Goal: Task Accomplishment & Management: Understand process/instructions

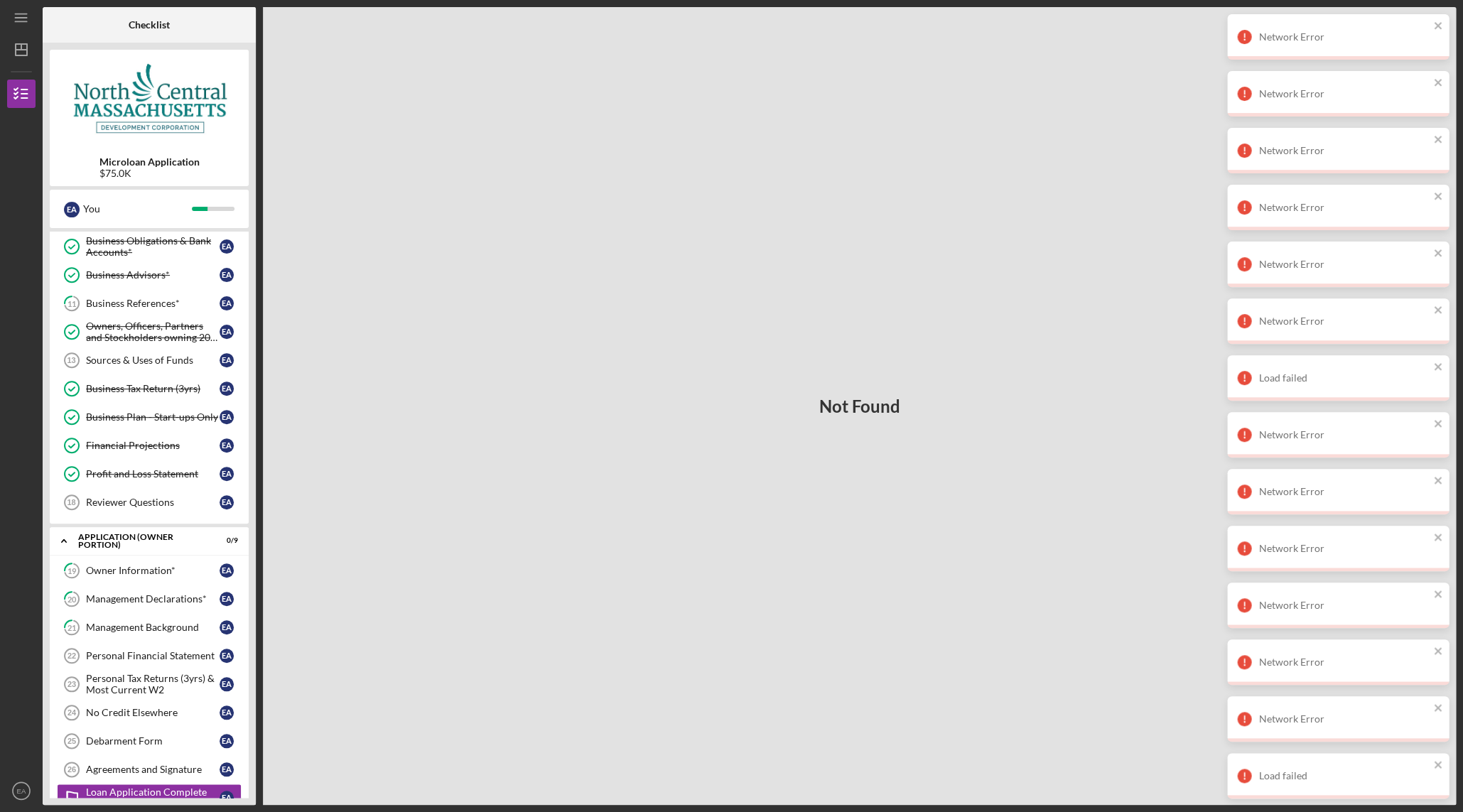
scroll to position [143, 0]
click at [144, 306] on div "Business References*" at bounding box center [153, 306] width 134 height 12
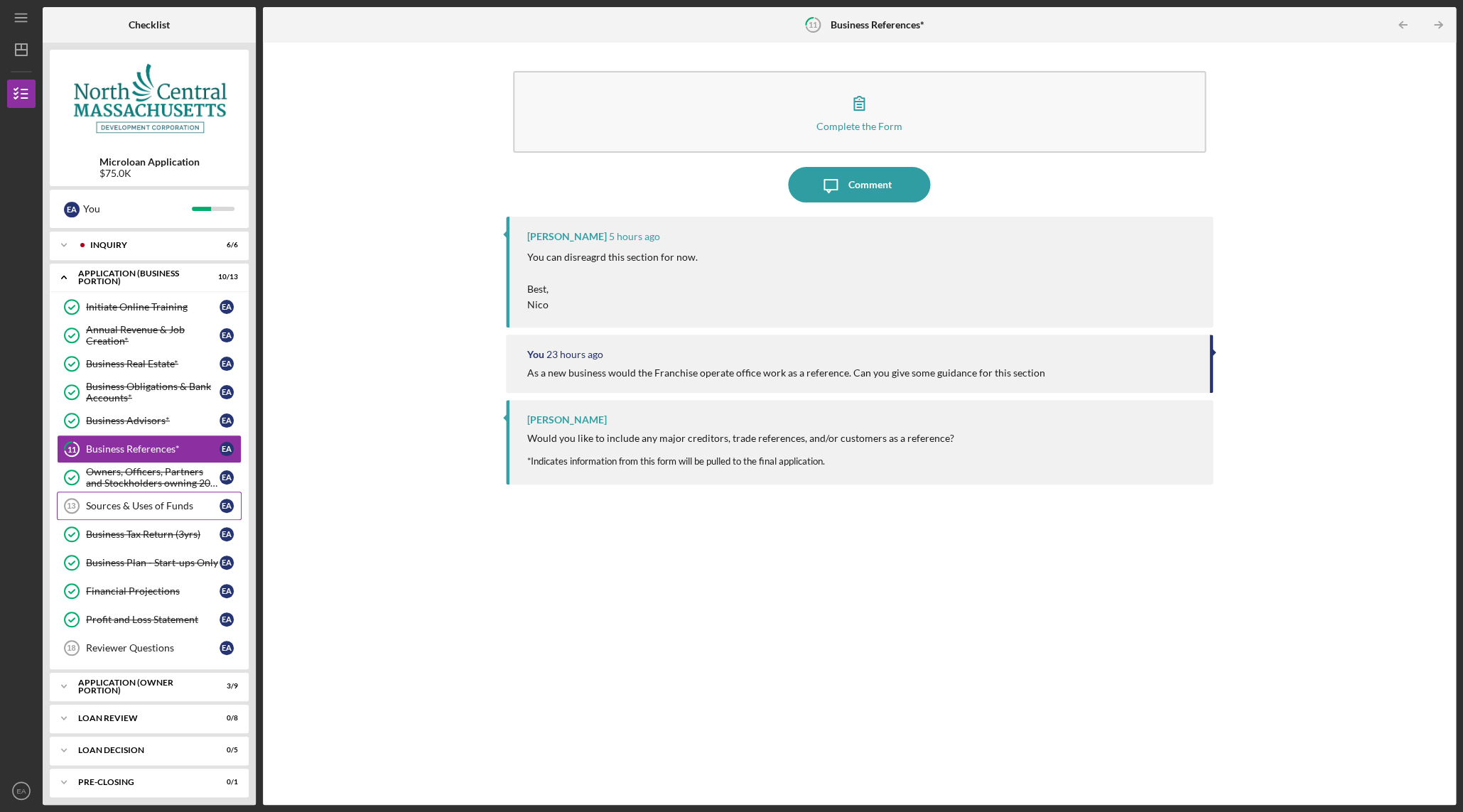
click at [148, 508] on div "Sources & Uses of Funds" at bounding box center [153, 506] width 134 height 12
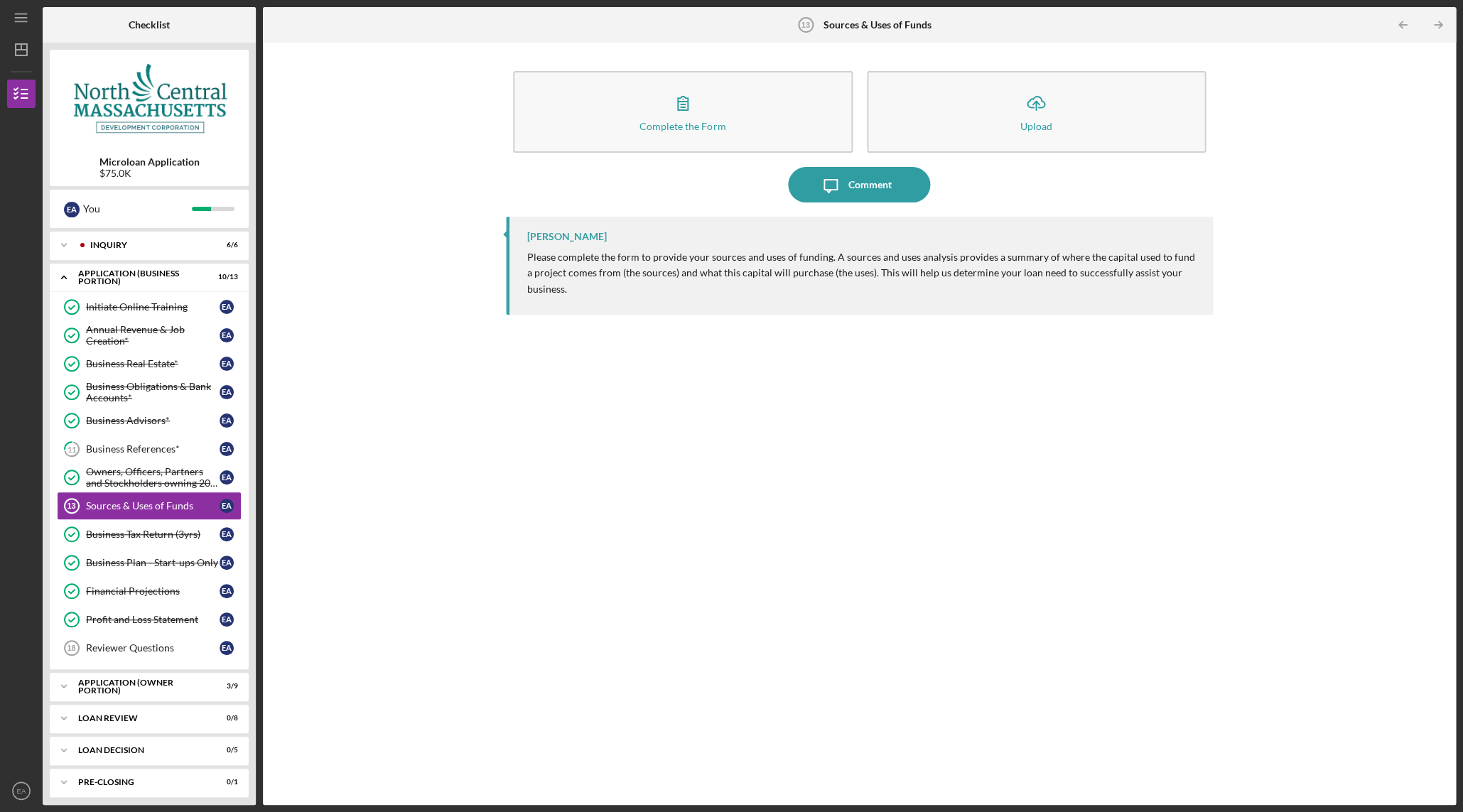
click at [1, 341] on div "Icon/Menu Sources & Uses of Funds 13 Sources & Uses of Funds Checklist Microloa…" at bounding box center [732, 406] width 1463 height 812
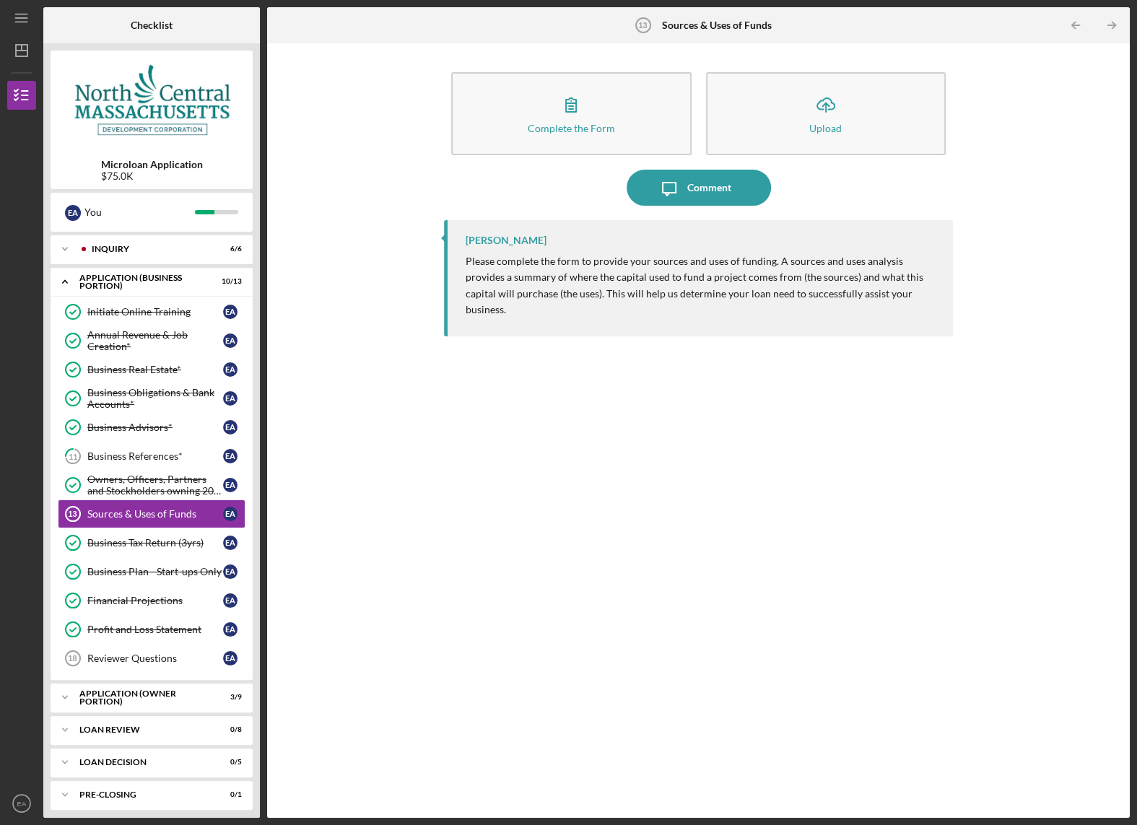
click at [1, 271] on div "Icon/Menu Sources & Uses of Funds 13 Sources & Uses of Funds Checklist Microloa…" at bounding box center [568, 412] width 1137 height 825
